Goal: Information Seeking & Learning: Learn about a topic

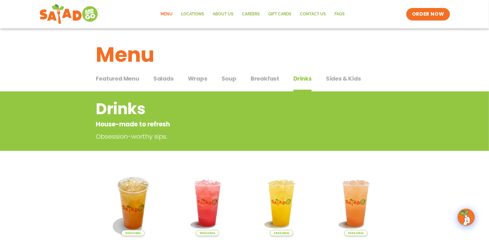
click at [262, 79] on span "Breakfast" at bounding box center [265, 78] width 29 height 9
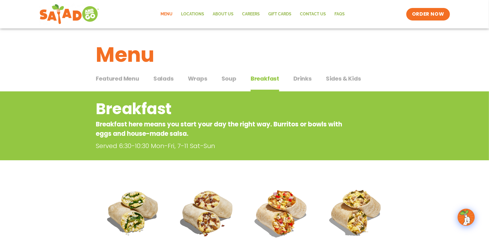
click at [117, 79] on span "Featured Menu" at bounding box center [117, 78] width 43 height 9
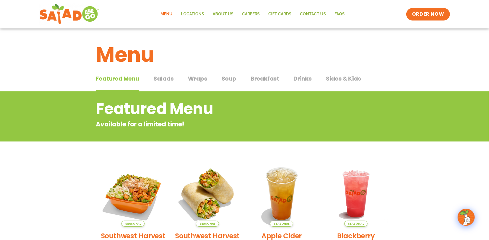
click at [273, 77] on span "Breakfast" at bounding box center [265, 78] width 29 height 9
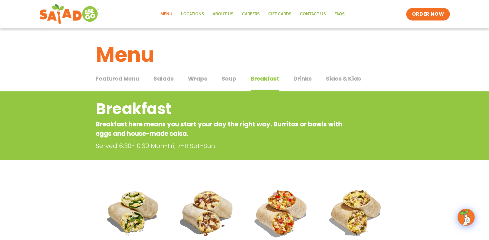
click at [129, 85] on button "Featured Menu Featured Menu" at bounding box center [117, 82] width 43 height 17
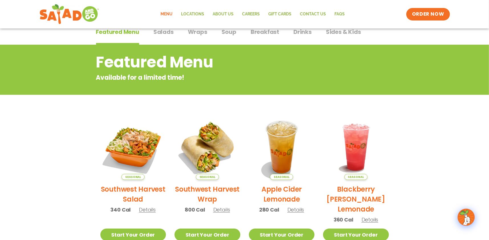
scroll to position [114, 0]
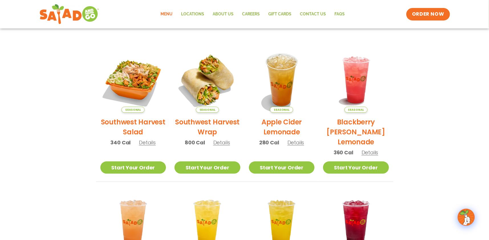
click at [147, 121] on h2 "Southwest Harvest Salad" at bounding box center [133, 127] width 66 height 20
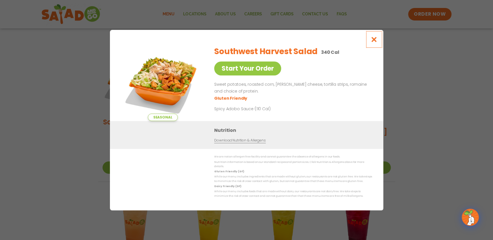
click at [376, 42] on icon "Close modal" at bounding box center [374, 39] width 7 height 6
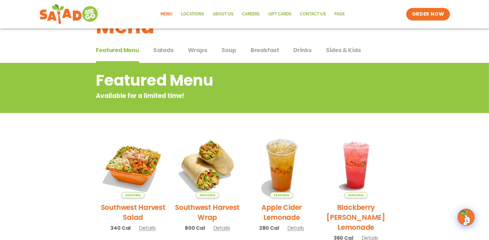
scroll to position [0, 0]
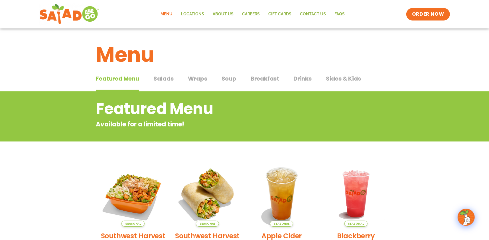
click at [166, 79] on span "Salads" at bounding box center [163, 78] width 20 height 9
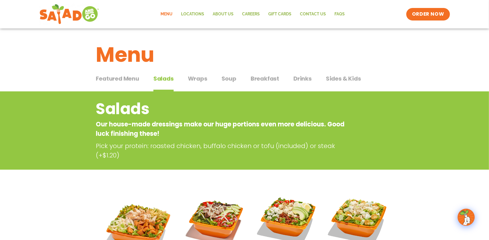
click at [200, 79] on span "Wraps" at bounding box center [197, 78] width 19 height 9
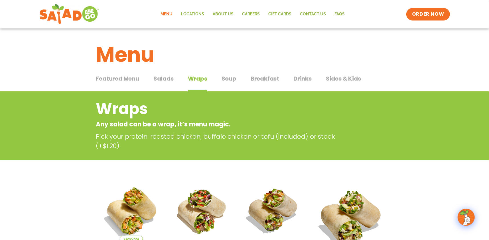
click at [167, 82] on span "Salads" at bounding box center [163, 78] width 20 height 9
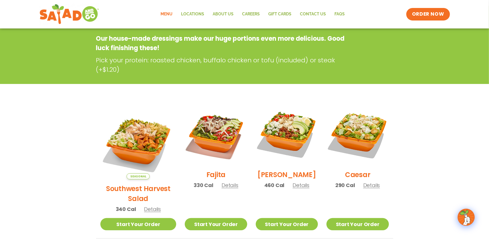
scroll to position [143, 0]
